Goal: Task Accomplishment & Management: Use online tool/utility

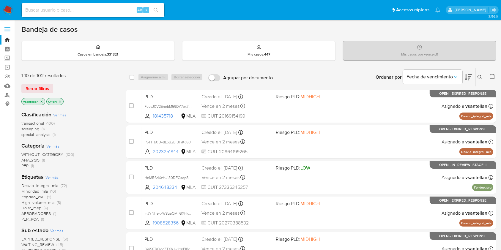
click at [483, 78] on button at bounding box center [481, 77] width 10 height 7
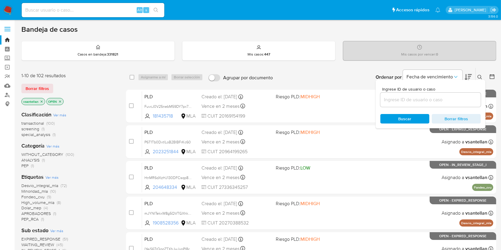
click at [444, 97] on input at bounding box center [431, 100] width 100 height 8
type input "98923676"
click at [480, 75] on icon at bounding box center [480, 77] width 5 height 5
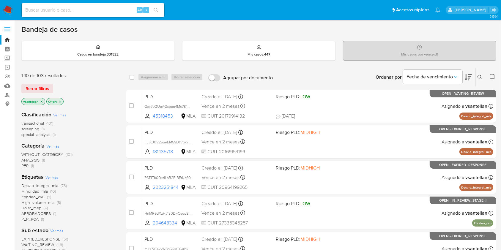
click at [477, 78] on button at bounding box center [481, 77] width 10 height 7
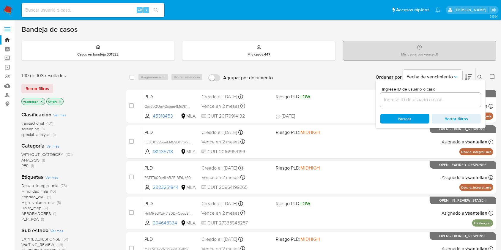
click at [393, 99] on input at bounding box center [431, 100] width 100 height 8
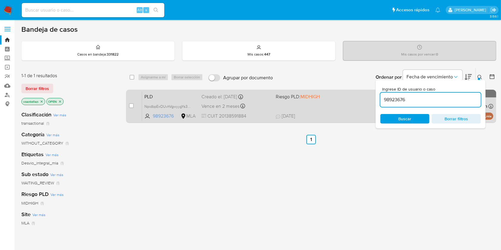
drag, startPoint x: 479, startPoint y: 77, endPoint x: 474, endPoint y: 93, distance: 16.1
click at [479, 78] on div at bounding box center [479, 79] width 2 height 2
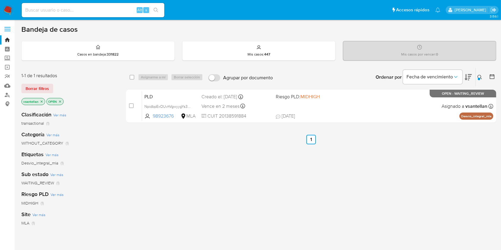
click at [480, 76] on icon at bounding box center [480, 77] width 5 height 5
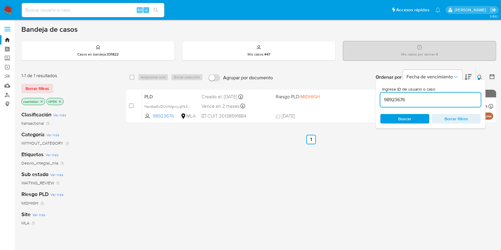
click at [441, 99] on input "98923676" at bounding box center [431, 100] width 100 height 8
type input "2364020979"
click at [480, 75] on icon at bounding box center [480, 77] width 5 height 5
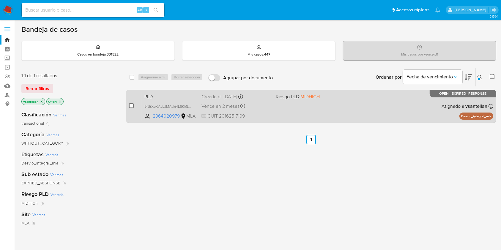
click at [132, 105] on input "checkbox" at bounding box center [131, 105] width 5 height 5
checkbox input "true"
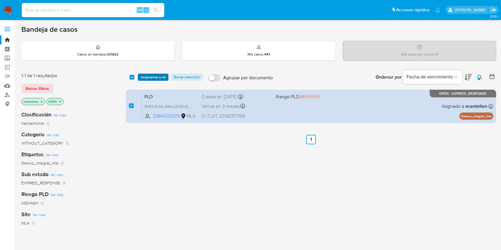
click at [148, 75] on span "Asignarme a mí" at bounding box center [153, 77] width 25 height 6
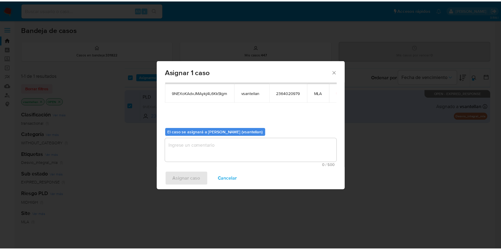
scroll to position [30, 0]
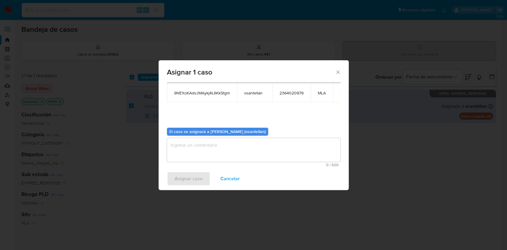
click at [218, 152] on textarea "assign-modal" at bounding box center [254, 150] width 174 height 24
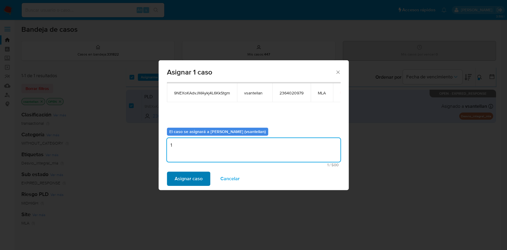
type textarea "1"
click at [189, 175] on span "Asignar caso" at bounding box center [189, 178] width 28 height 13
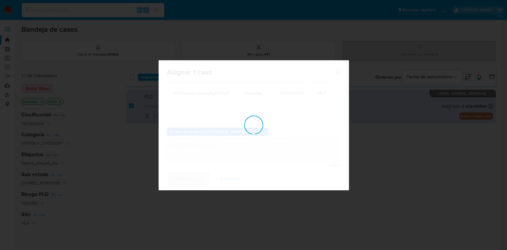
checkbox input "false"
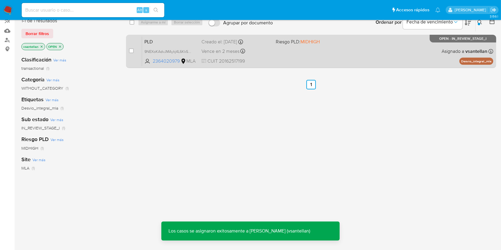
scroll to position [50, 0]
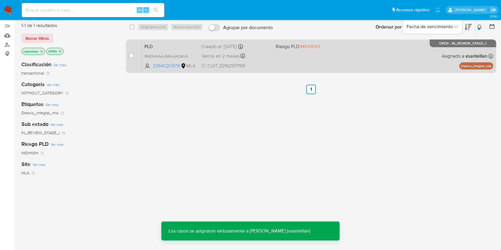
click at [359, 48] on div "PLD 9NEXoKAdvJMAykj4L6KkStgm 2364020979 MLA Riesgo PLD: MIDHIGH Creado el: 12/0…" at bounding box center [317, 56] width 351 height 30
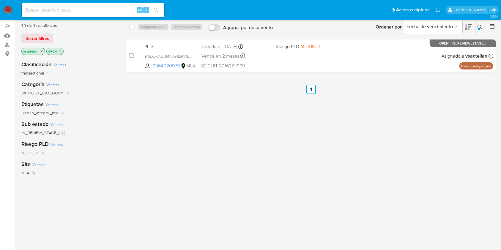
click at [7, 9] on img at bounding box center [8, 10] width 10 height 10
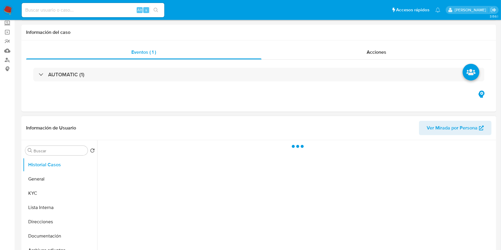
scroll to position [79, 0]
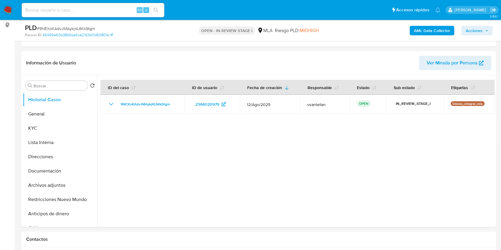
select select "10"
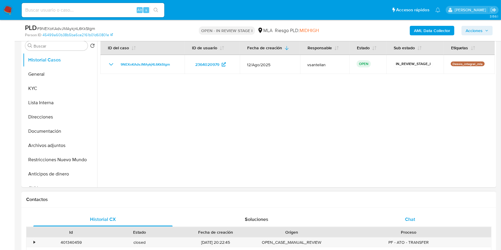
drag, startPoint x: 421, startPoint y: 210, endPoint x: 423, endPoint y: 214, distance: 3.9
click at [423, 213] on div "Historial CX Soluciones Chat Id Estado Fecha de creación Origen Proceso • 40134…" at bounding box center [258, 250] width 475 height 85
click at [423, 217] on div "Chat" at bounding box center [410, 220] width 139 height 14
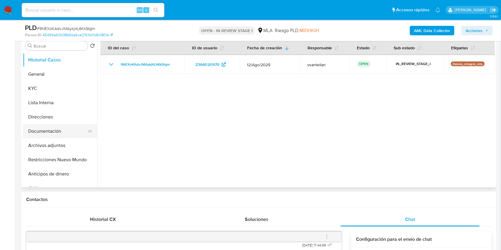
click at [73, 128] on button "Documentación" at bounding box center [58, 131] width 70 height 14
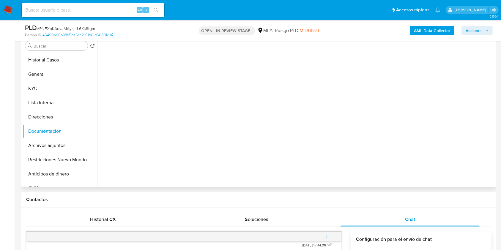
scroll to position [79, 0]
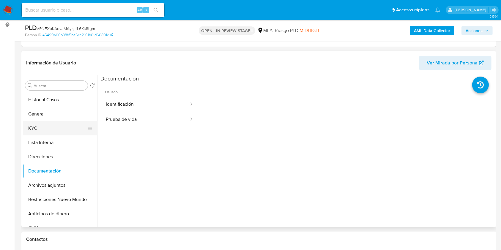
click at [48, 133] on button "KYC" at bounding box center [58, 128] width 70 height 14
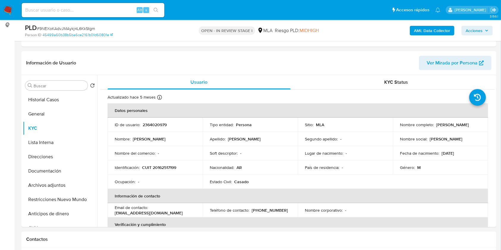
scroll to position [158, 0]
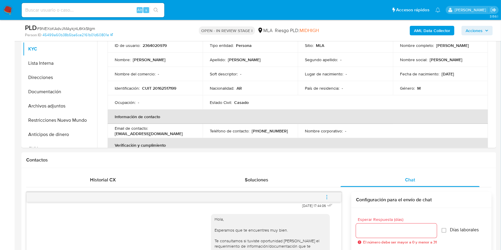
drag, startPoint x: 318, startPoint y: 197, endPoint x: 317, endPoint y: 182, distance: 15.5
click at [318, 197] on button "menu-action" at bounding box center [327, 197] width 20 height 14
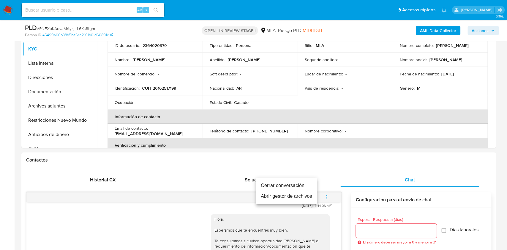
click at [304, 184] on li "Cerrar conversación" at bounding box center [286, 185] width 61 height 11
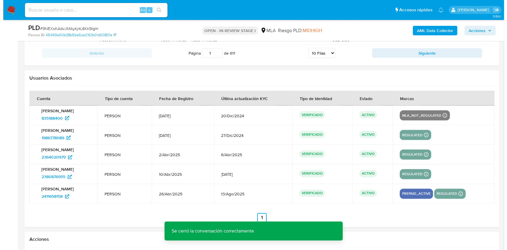
scroll to position [1124, 0]
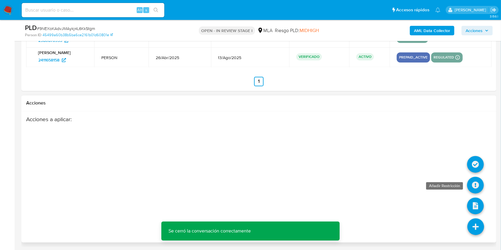
click at [476, 184] on icon at bounding box center [475, 185] width 17 height 17
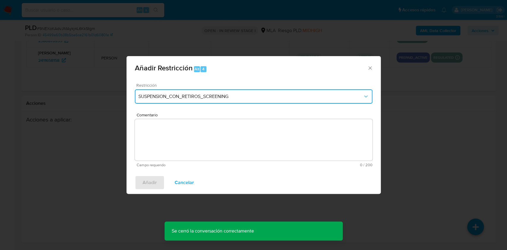
click at [216, 101] on button "SUSPENSION_CON_RETIROS_SCREENING" at bounding box center [254, 96] width 238 height 14
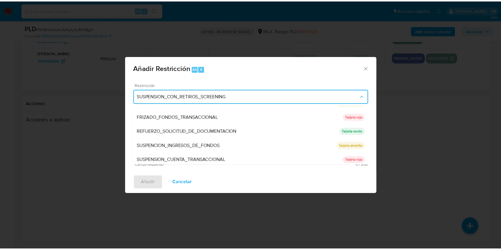
scroll to position [125, 0]
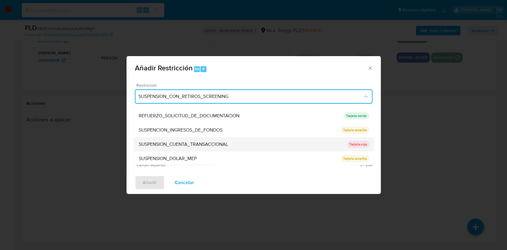
click at [266, 142] on div "SUSPENSION_CUENTA_TRANSACCIONAL" at bounding box center [243, 144] width 208 height 14
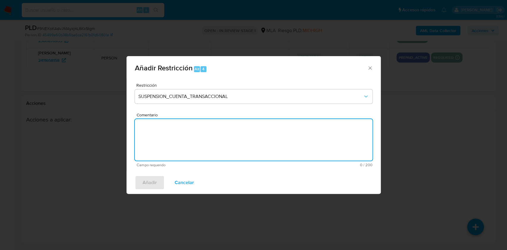
click at [202, 138] on textarea "Comentario" at bounding box center [254, 140] width 238 height 42
type textarea "AML"
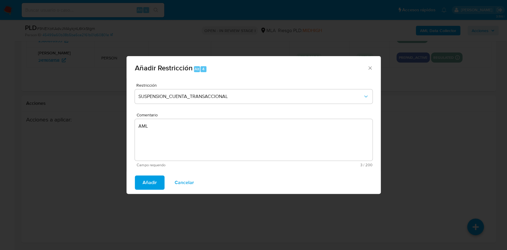
click at [144, 188] on span "Añadir" at bounding box center [150, 182] width 14 height 13
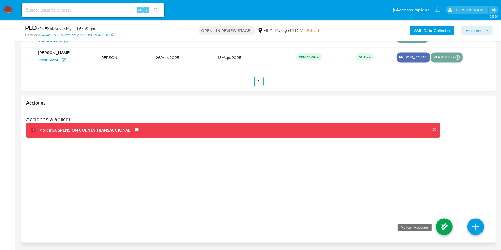
click at [441, 232] on icon at bounding box center [444, 227] width 17 height 17
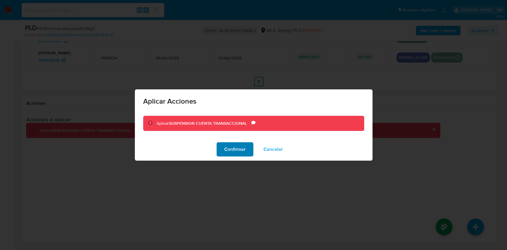
click at [236, 149] on span "Confirmar" at bounding box center [234, 149] width 21 height 13
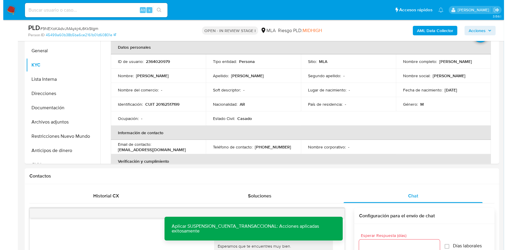
scroll to position [139, 0]
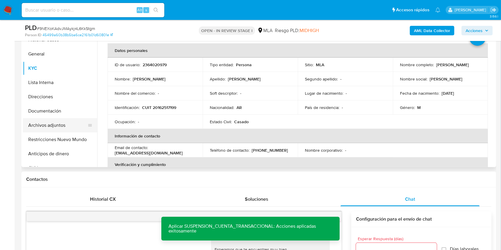
click at [62, 121] on button "Archivos adjuntos" at bounding box center [58, 125] width 70 height 14
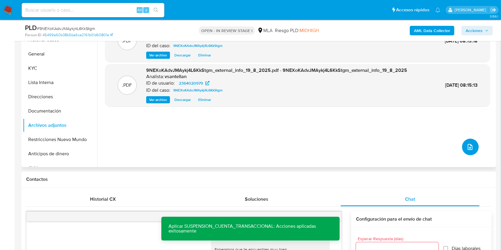
click at [467, 144] on icon "upload-file" at bounding box center [470, 147] width 7 height 7
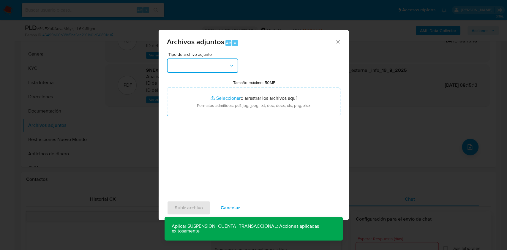
click at [216, 63] on button "button" at bounding box center [202, 66] width 71 height 14
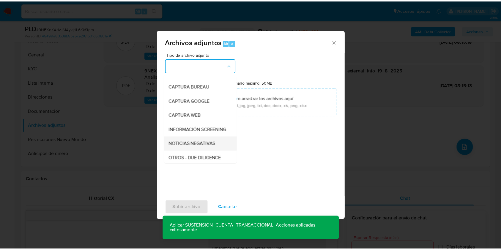
scroll to position [40, 0]
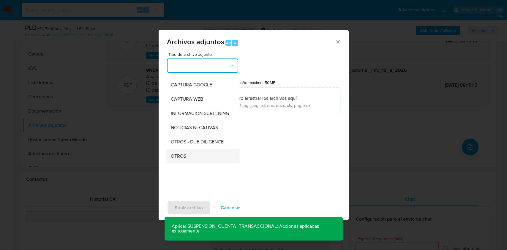
click at [192, 158] on div "OTROS" at bounding box center [201, 156] width 61 height 14
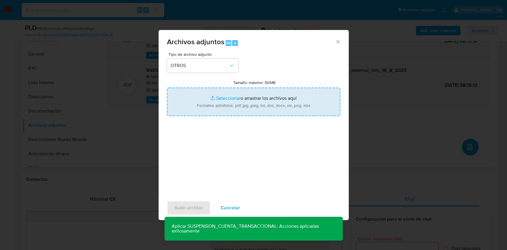
click at [224, 105] on input "Tamaño máximo: 50MB Seleccionar archivos" at bounding box center [254, 102] width 174 height 29
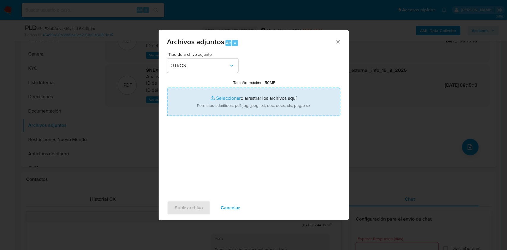
type input "C:\fakepath\Caselog 9NEXoKAdvJMAykj4L6KkStgm_2025_08_19_01_59_46.docx"
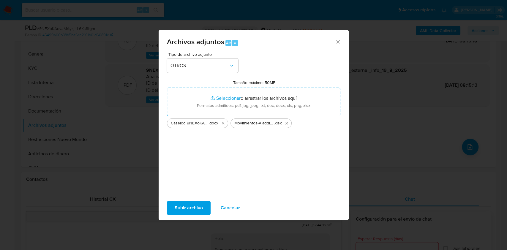
click at [196, 209] on span "Subir archivo" at bounding box center [189, 208] width 28 height 13
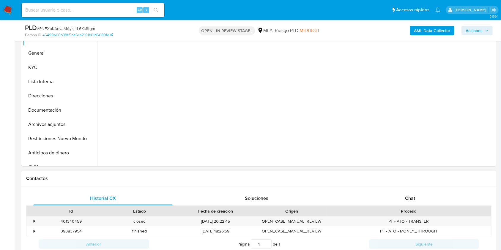
scroll to position [142, 0]
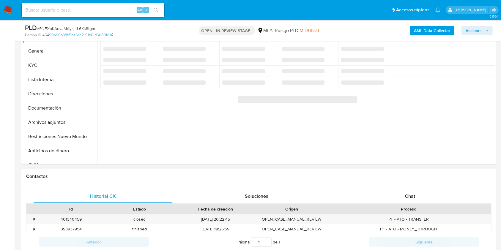
click at [429, 187] on div "Historial CX Soluciones Chat Id Estado Fecha de creación Origen Proceso • 40134…" at bounding box center [258, 227] width 475 height 85
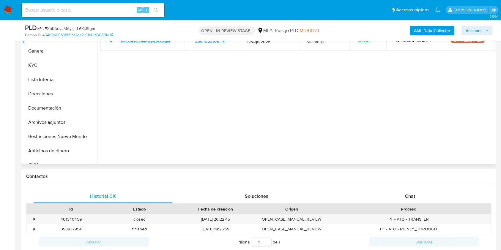
drag, startPoint x: 428, startPoint y: 194, endPoint x: 481, endPoint y: 98, distance: 110.2
click at [428, 195] on div "Chat" at bounding box center [410, 196] width 139 height 14
select select "10"
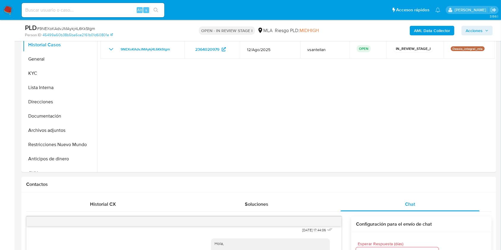
scroll to position [124, 0]
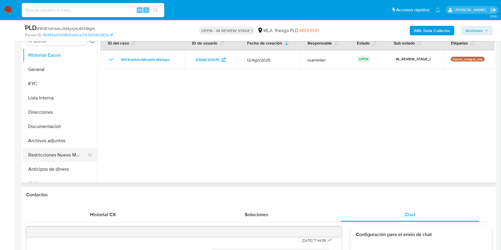
click at [59, 156] on button "Restricciones Nuevo Mundo" at bounding box center [58, 155] width 70 height 14
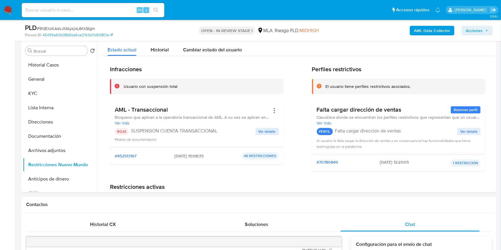
scroll to position [100, 0]
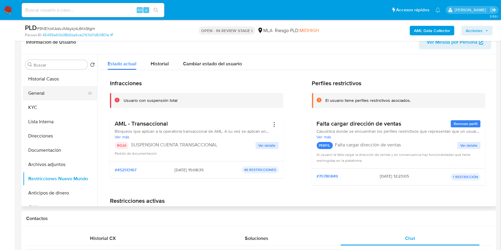
click at [40, 94] on button "General" at bounding box center [58, 93] width 70 height 14
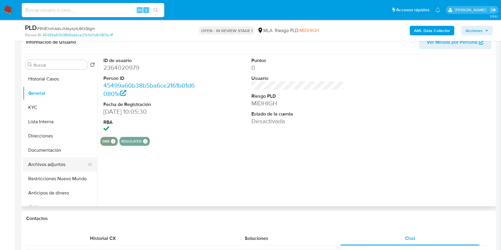
click at [67, 165] on button "Archivos adjuntos" at bounding box center [58, 165] width 70 height 14
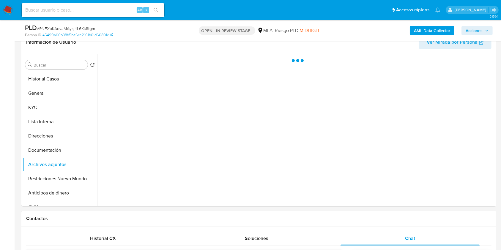
drag, startPoint x: 463, startPoint y: 31, endPoint x: 466, endPoint y: 30, distance: 3.1
click at [466, 30] on button "Acciones" at bounding box center [477, 31] width 31 height 10
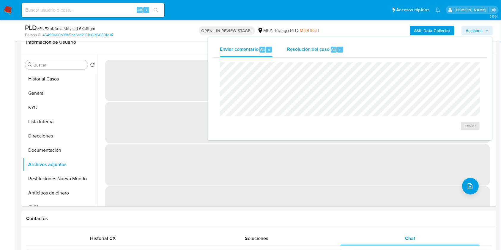
click at [340, 49] on span "r" at bounding box center [340, 50] width 1 height 6
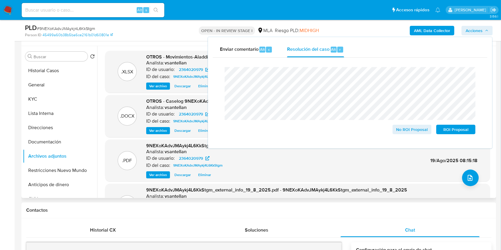
scroll to position [110, 0]
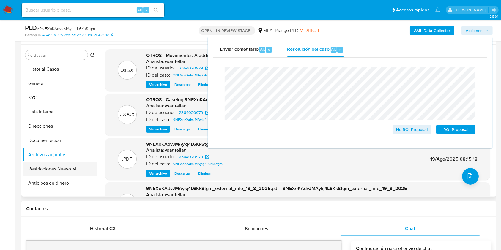
click at [47, 163] on button "Restricciones Nuevo Mundo" at bounding box center [58, 169] width 70 height 14
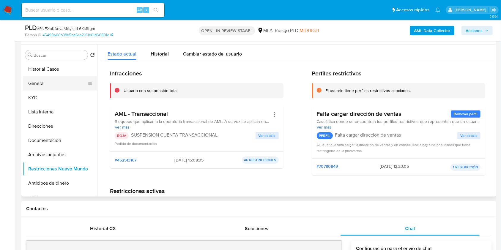
click at [59, 83] on button "General" at bounding box center [58, 83] width 70 height 14
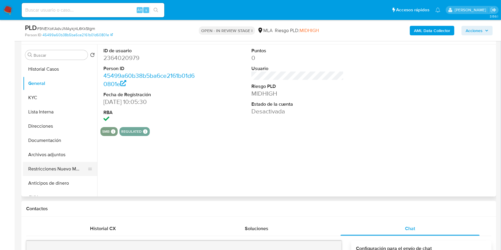
click at [59, 171] on button "Restricciones Nuevo Mundo" at bounding box center [58, 169] width 70 height 14
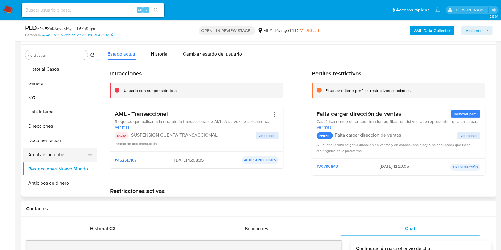
click at [60, 155] on button "Archivos adjuntos" at bounding box center [58, 155] width 70 height 14
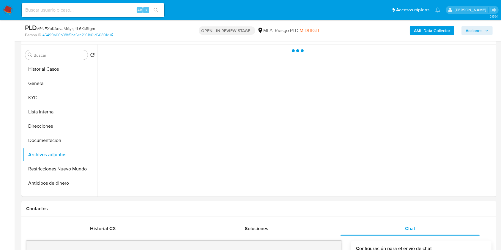
click at [485, 28] on span "Acciones" at bounding box center [477, 30] width 23 height 8
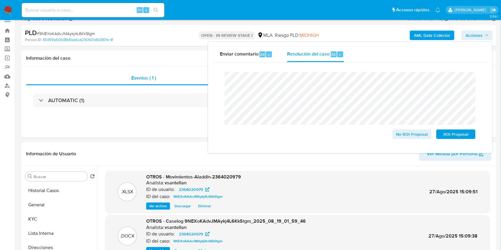
scroll to position [29, 0]
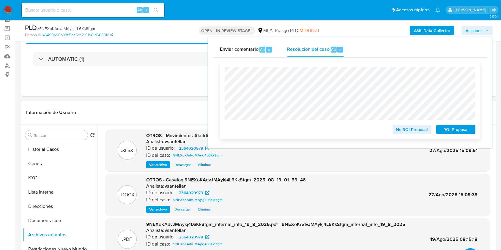
click at [456, 129] on span "ROI Proposal" at bounding box center [456, 129] width 31 height 8
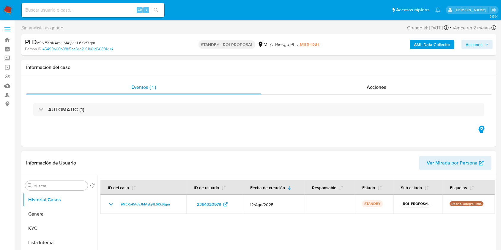
select select "10"
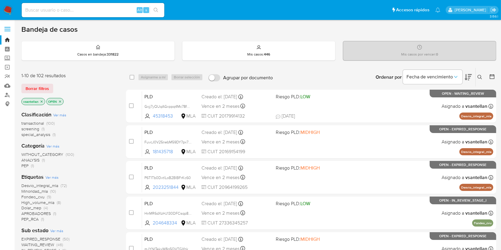
click at [478, 76] on icon at bounding box center [480, 77] width 5 height 5
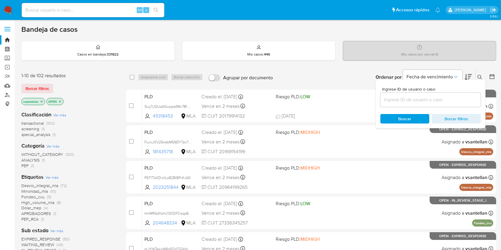
click at [435, 100] on input at bounding box center [431, 100] width 100 height 8
type input "69737464"
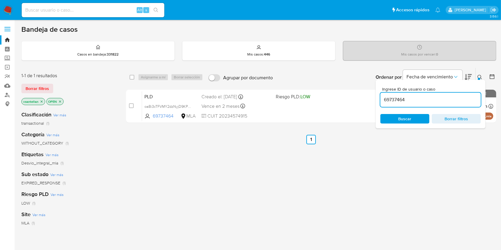
click at [480, 75] on icon at bounding box center [480, 77] width 5 height 5
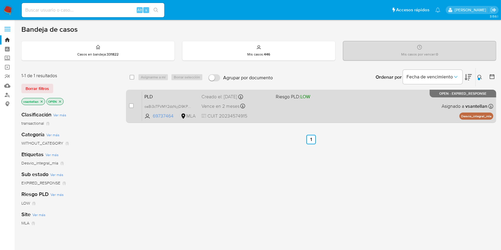
click at [134, 106] on div "case-item-checkbox No es posible asignar el caso" at bounding box center [135, 106] width 13 height 30
click at [133, 106] on input "checkbox" at bounding box center [131, 105] width 5 height 5
checkbox input "true"
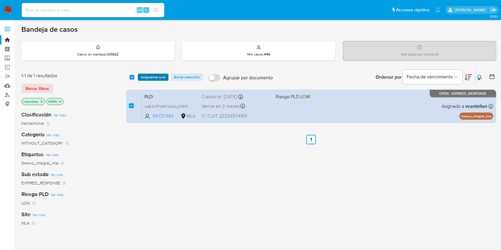
click at [148, 77] on span "Asignarme a mí" at bounding box center [153, 77] width 25 height 6
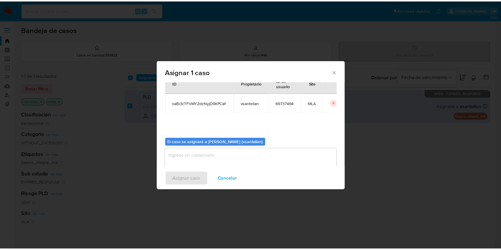
scroll to position [30, 0]
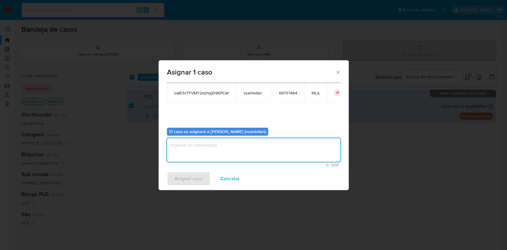
click at [189, 152] on textarea "assign-modal" at bounding box center [254, 150] width 174 height 24
type textarea "1"
click at [180, 180] on span "Asignar caso" at bounding box center [189, 178] width 28 height 13
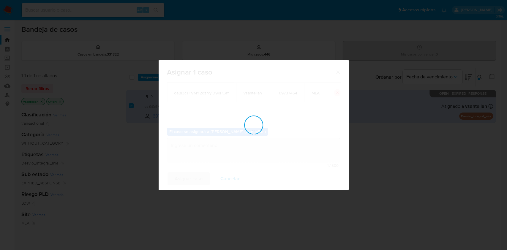
checkbox input "false"
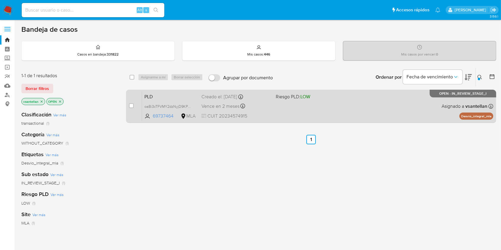
click at [353, 112] on div "PLD oaBi3cTFVMY2dzNyjD9KPCaY 69737464 MLA Riesgo PLD: LOW Creado el: 12/08/2025…" at bounding box center [317, 106] width 351 height 30
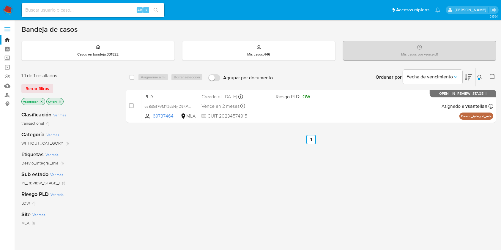
click at [6, 7] on img at bounding box center [8, 10] width 10 height 10
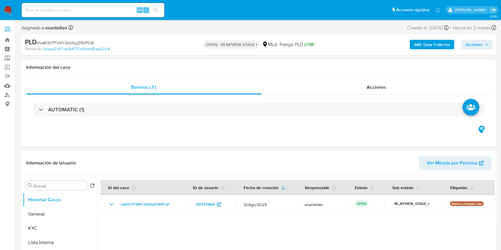
select select "10"
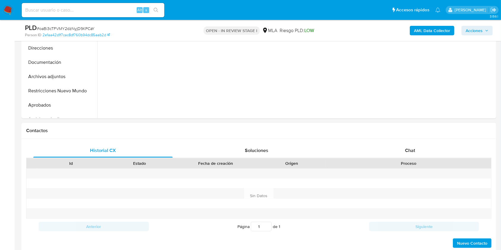
scroll to position [238, 0]
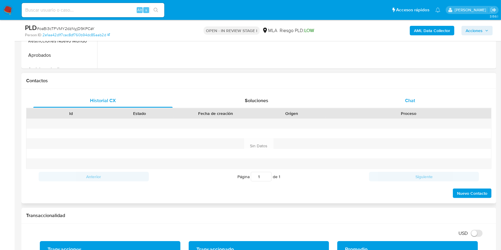
click at [416, 103] on div "Chat" at bounding box center [410, 101] width 139 height 14
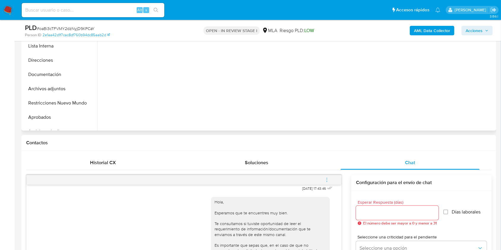
scroll to position [158, 0]
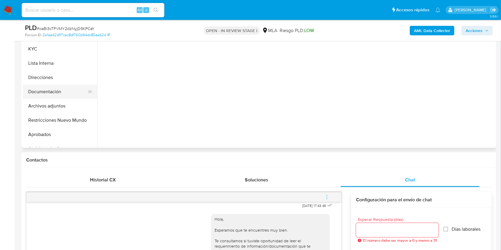
click at [64, 92] on button "Documentación" at bounding box center [58, 92] width 70 height 14
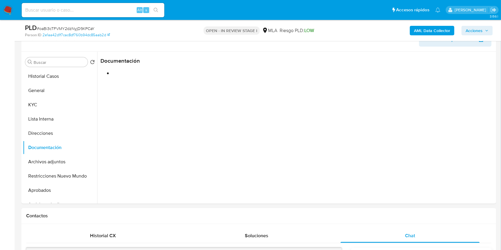
scroll to position [74, 0]
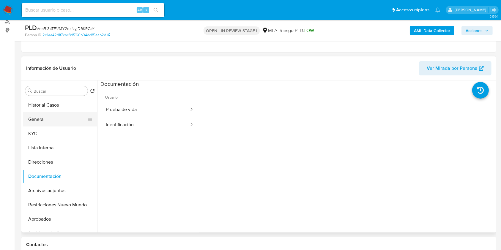
click at [45, 126] on ul "Historial Casos General KYC Lista Interna Direcciones Documentación Archivos ad…" at bounding box center [60, 165] width 74 height 134
click at [48, 131] on button "KYC" at bounding box center [58, 134] width 70 height 14
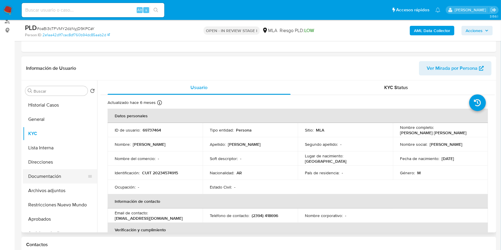
click at [42, 176] on button "Documentación" at bounding box center [58, 176] width 70 height 14
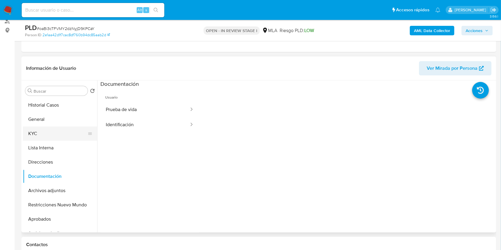
click at [48, 134] on button "KYC" at bounding box center [58, 134] width 70 height 14
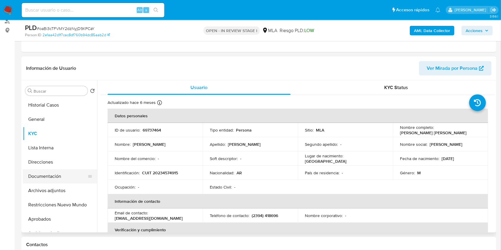
click at [38, 168] on button "Direcciones" at bounding box center [60, 162] width 74 height 14
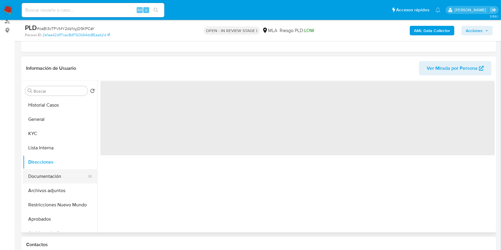
click at [40, 173] on button "Documentación" at bounding box center [58, 176] width 70 height 14
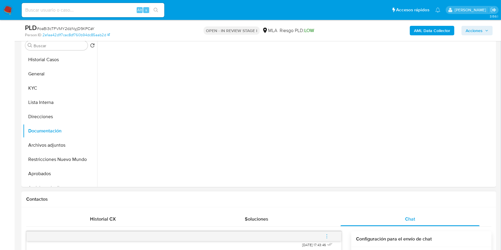
scroll to position [153, 0]
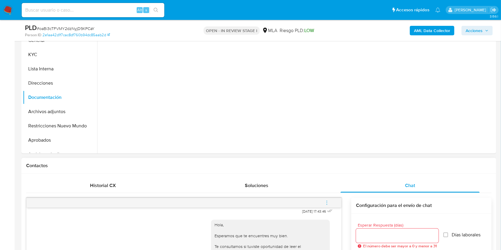
click at [330, 204] on button "menu-action" at bounding box center [327, 203] width 20 height 14
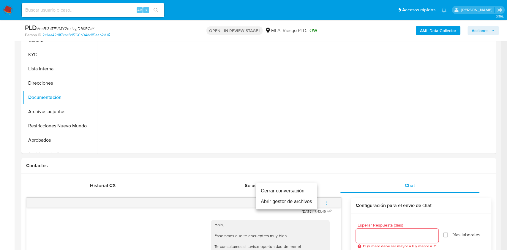
click at [283, 187] on li "Cerrar conversación" at bounding box center [286, 191] width 61 height 11
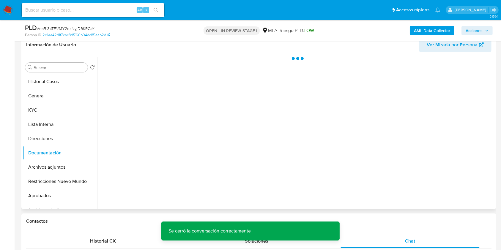
scroll to position [90, 0]
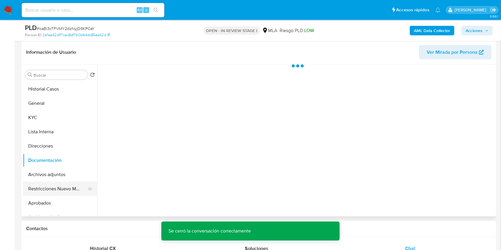
click at [56, 194] on button "Restricciones Nuevo Mundo" at bounding box center [58, 189] width 70 height 14
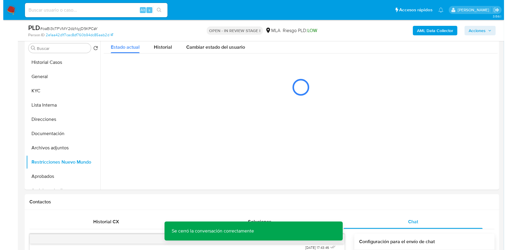
scroll to position [108, 0]
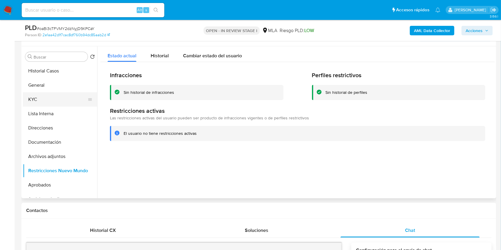
click at [40, 102] on button "KYC" at bounding box center [58, 99] width 70 height 14
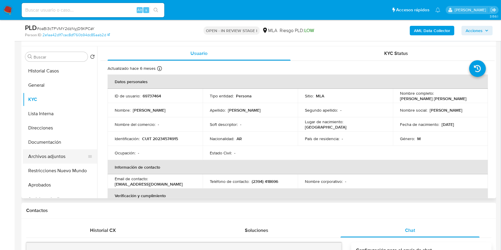
click at [57, 161] on button "Archivos adjuntos" at bounding box center [58, 157] width 70 height 14
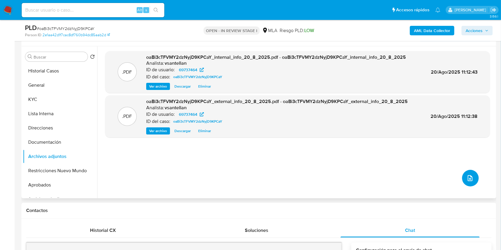
click at [468, 179] on icon "upload-file" at bounding box center [470, 178] width 7 height 7
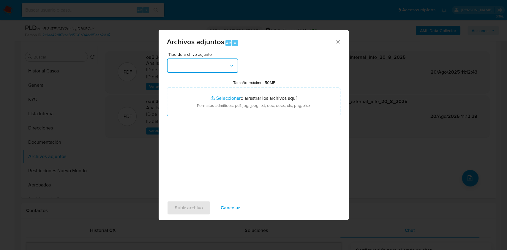
click at [220, 69] on button "button" at bounding box center [202, 66] width 71 height 14
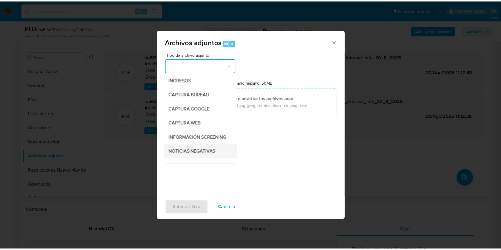
scroll to position [40, 0]
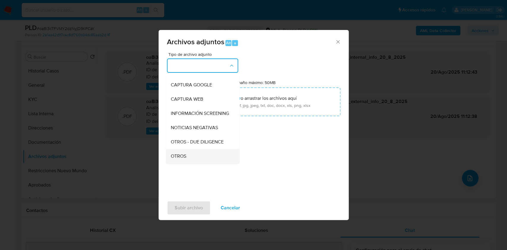
click at [190, 160] on div "OTROS" at bounding box center [201, 156] width 61 height 14
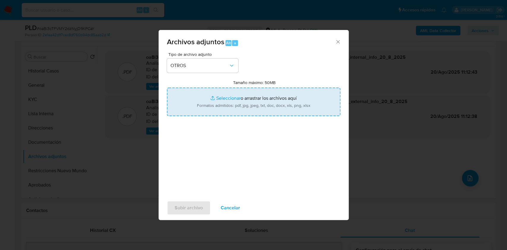
click at [225, 103] on input "Tamaño máximo: 50MB Seleccionar archivos" at bounding box center [254, 102] width 174 height 29
type input "C:\fakepath\Caselog-69737464- NO ROI.docx"
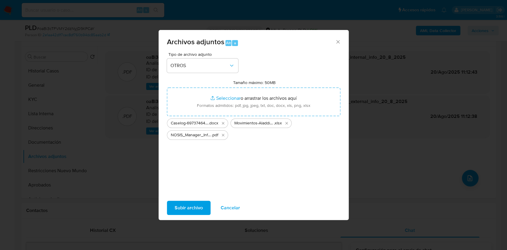
click at [200, 210] on span "Subir archivo" at bounding box center [189, 208] width 28 height 13
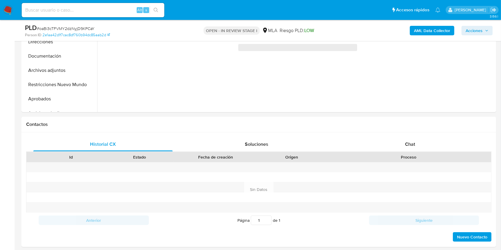
scroll to position [201, 0]
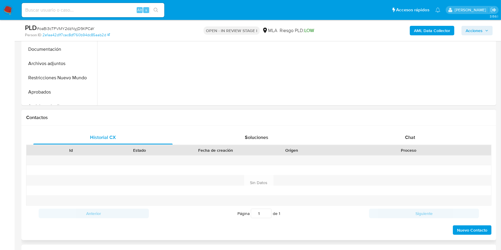
select select "10"
drag, startPoint x: 448, startPoint y: 147, endPoint x: 453, endPoint y: 140, distance: 8.4
click at [449, 147] on div "Proceso" at bounding box center [408, 150] width 165 height 10
drag, startPoint x: 452, startPoint y: 140, endPoint x: 469, endPoint y: 117, distance: 28.8
click at [452, 139] on div "Chat" at bounding box center [410, 138] width 139 height 14
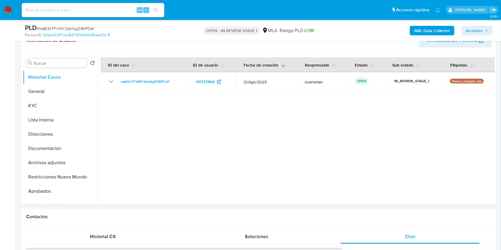
scroll to position [87, 0]
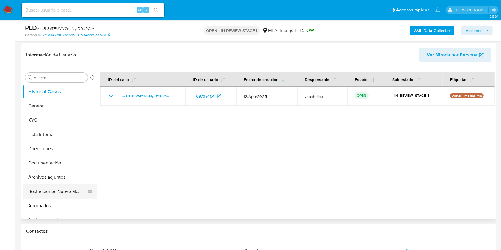
click at [37, 191] on button "Restricciones Nuevo Mundo" at bounding box center [58, 192] width 70 height 14
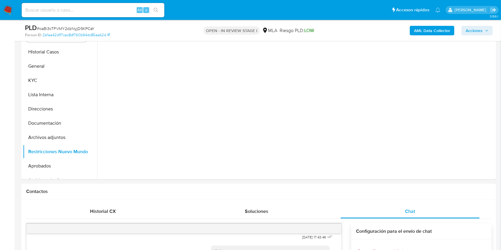
scroll to position [97, 0]
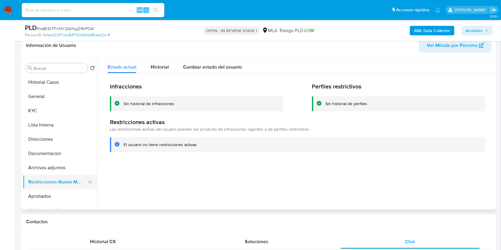
drag, startPoint x: 40, startPoint y: 198, endPoint x: 45, endPoint y: 188, distance: 11.0
click at [40, 198] on button "Aprobados" at bounding box center [60, 196] width 74 height 14
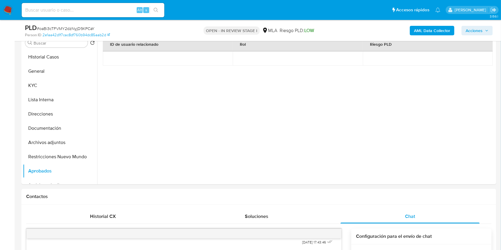
scroll to position [119, 0]
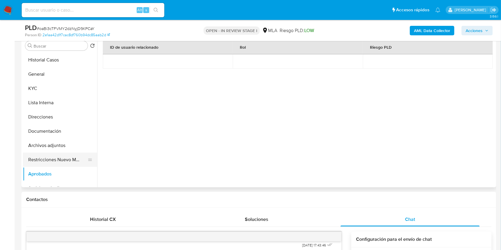
click at [64, 156] on button "Restricciones Nuevo Mundo" at bounding box center [58, 160] width 70 height 14
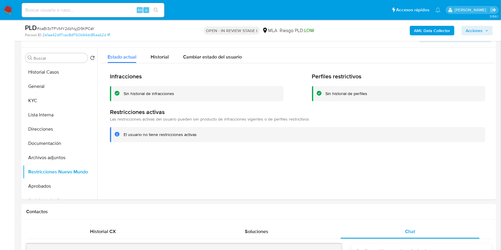
scroll to position [94, 0]
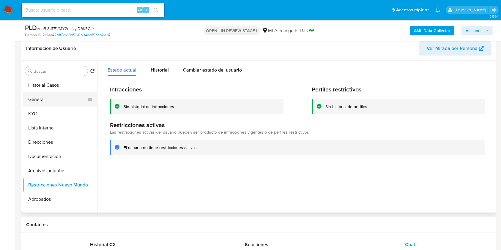
click at [44, 101] on button "General" at bounding box center [58, 99] width 70 height 14
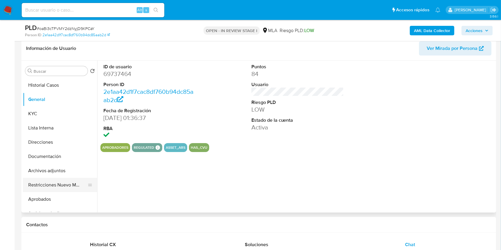
click at [62, 185] on button "Restricciones Nuevo Mundo" at bounding box center [58, 185] width 70 height 14
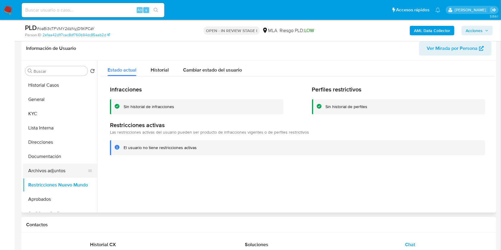
click at [67, 173] on button "Archivos adjuntos" at bounding box center [58, 171] width 70 height 14
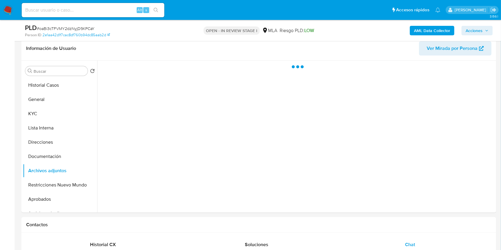
click at [478, 31] on span "Acciones" at bounding box center [474, 31] width 17 height 10
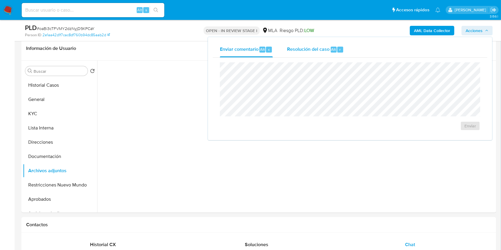
click at [315, 54] on div "Resolución del caso Alt r" at bounding box center [315, 49] width 57 height 15
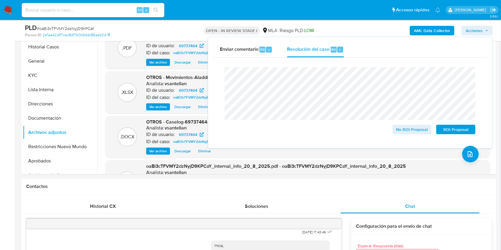
scroll to position [122, 0]
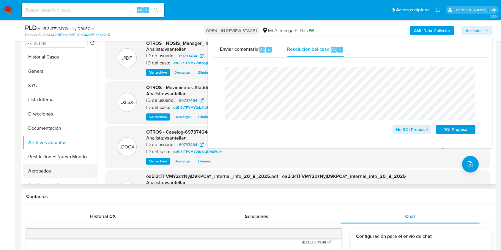
click at [47, 158] on button "Restricciones Nuevo Mundo" at bounding box center [60, 157] width 74 height 14
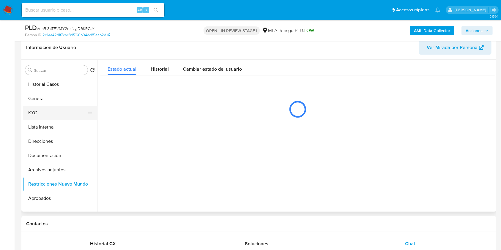
scroll to position [82, 0]
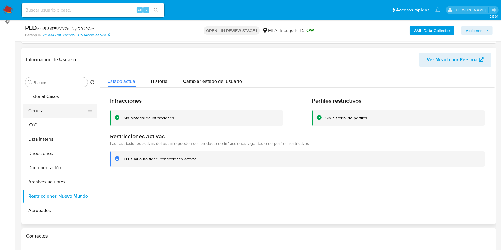
click at [53, 115] on button "General" at bounding box center [58, 111] width 70 height 14
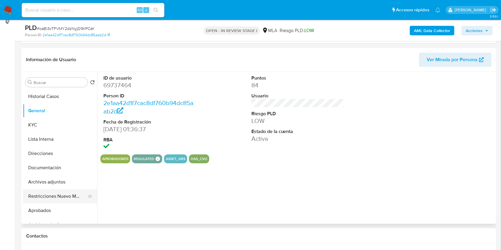
click at [59, 193] on button "Restricciones Nuevo Mundo" at bounding box center [58, 196] width 70 height 14
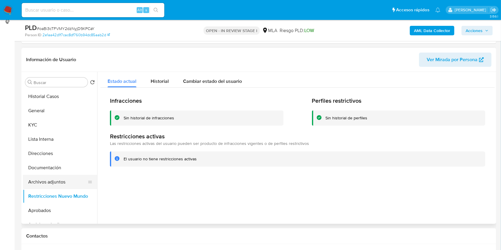
click at [62, 180] on button "Archivos adjuntos" at bounding box center [58, 182] width 70 height 14
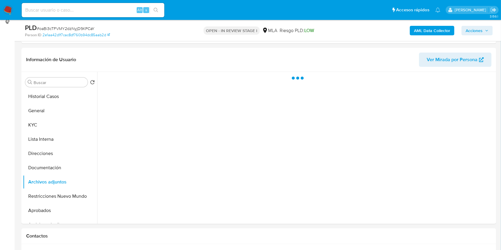
drag, startPoint x: 480, startPoint y: 33, endPoint x: 488, endPoint y: 32, distance: 7.8
click at [480, 32] on span "Acciones" at bounding box center [474, 31] width 17 height 10
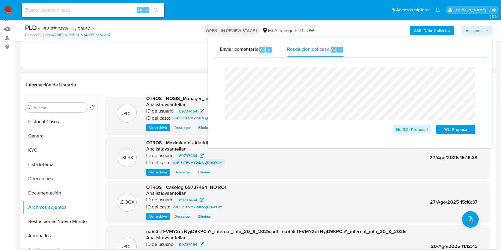
scroll to position [0, 0]
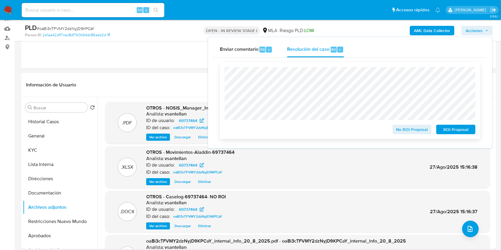
click at [409, 134] on span "No ROI Proposal" at bounding box center [412, 129] width 31 height 8
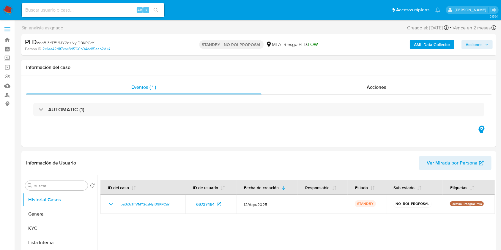
select select "10"
click at [291, 144] on div "Eventos ( 1 ) Acciones AUTOMATIC (1)" at bounding box center [258, 111] width 475 height 71
